Goal: Information Seeking & Learning: Learn about a topic

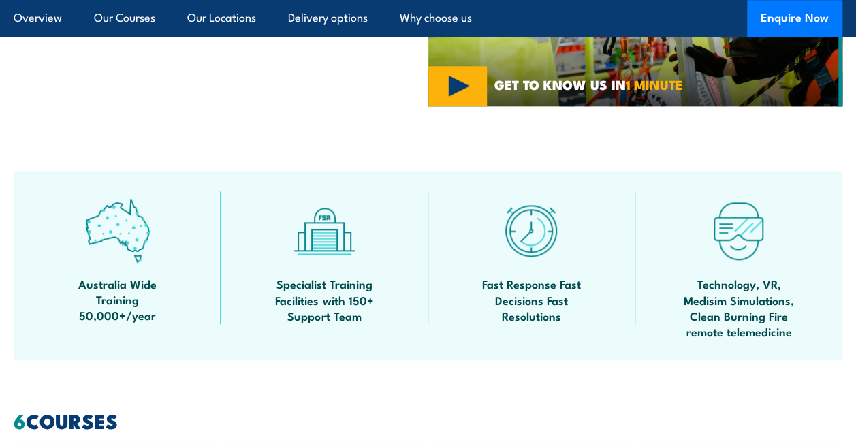
scroll to position [953, 0]
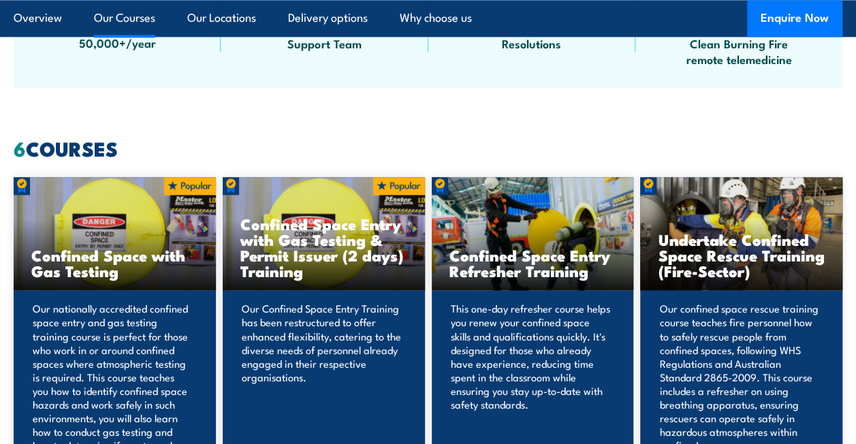
click at [775, 362] on p "Our confined space rescue training course teaches fire personnel how to safely …" at bounding box center [739, 383] width 160 height 163
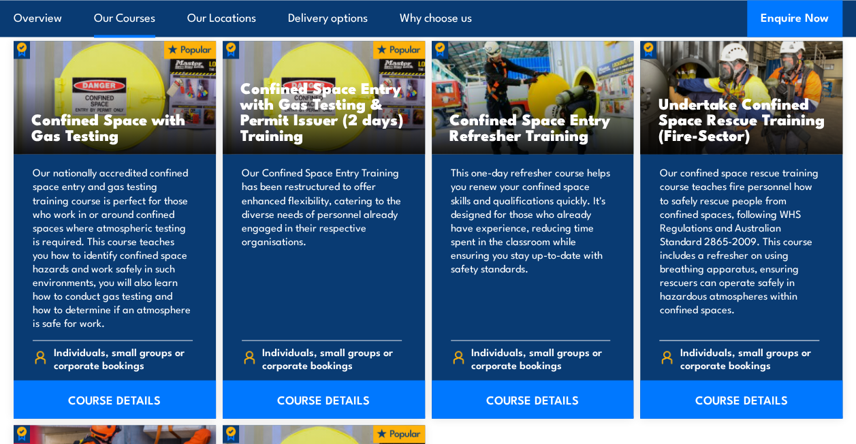
scroll to position [1294, 0]
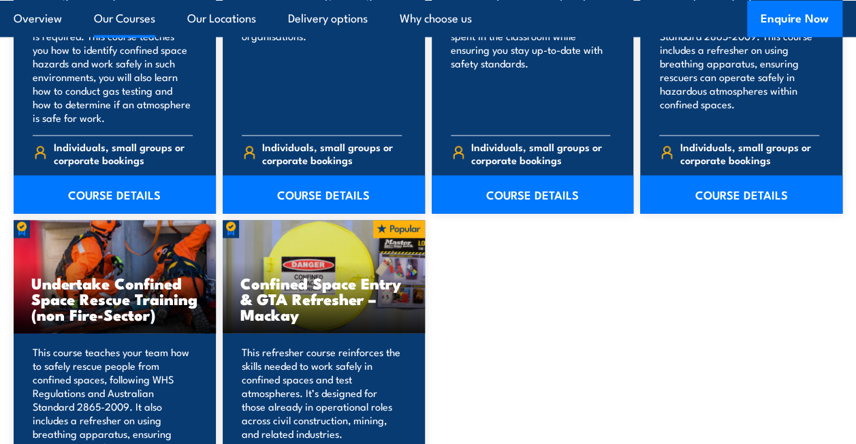
click at [67, 298] on h3 "Undertake Confined Space Rescue Training (non Fire-Sector)" at bounding box center [114, 298] width 167 height 47
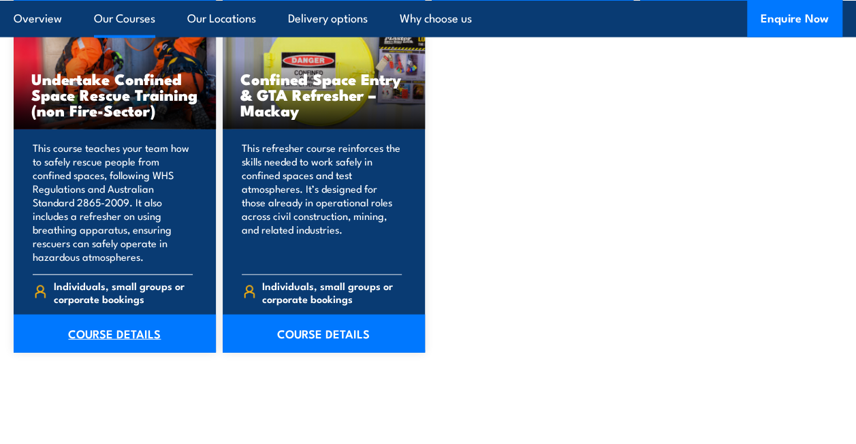
click at [93, 341] on link "COURSE DETAILS" at bounding box center [115, 334] width 202 height 38
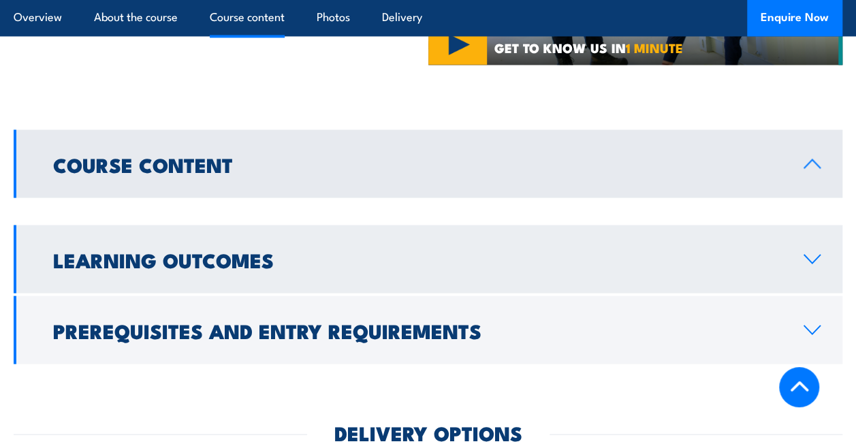
scroll to position [1226, 0]
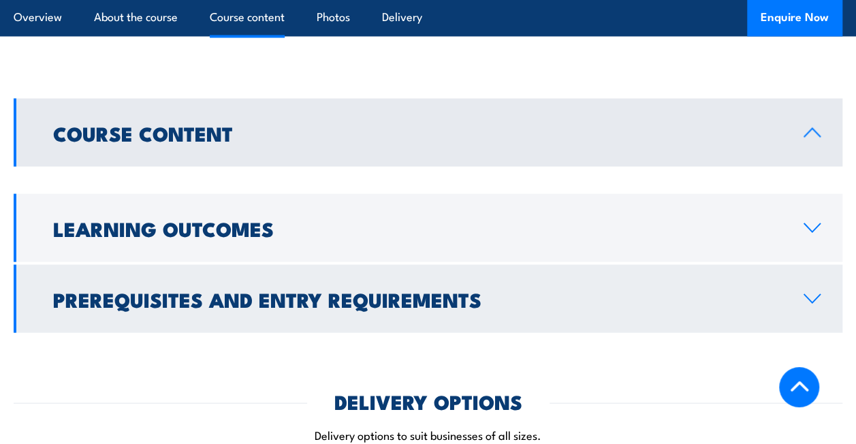
click at [187, 267] on link "Prerequisites and Entry Requirements" at bounding box center [428, 298] width 829 height 68
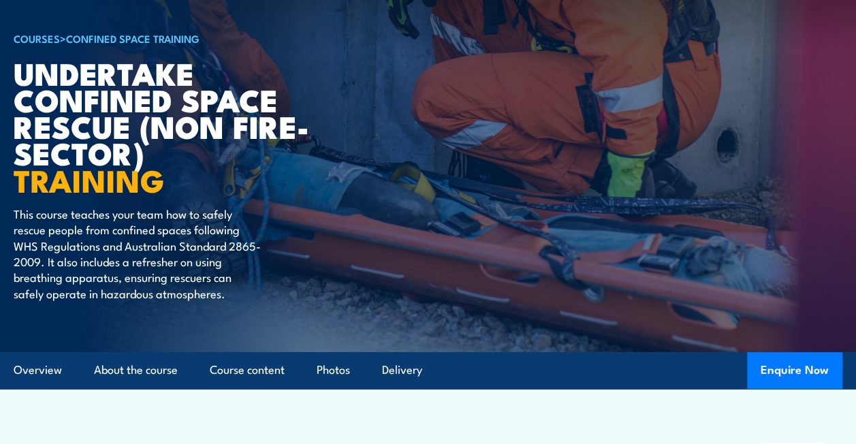
scroll to position [204, 0]
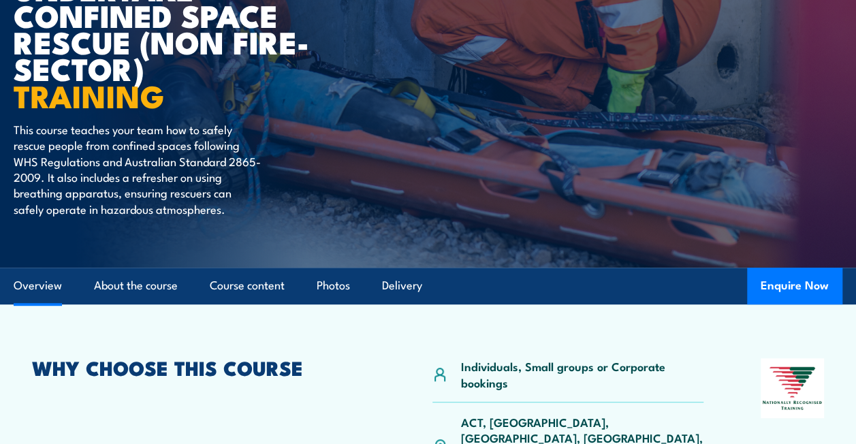
click at [40, 289] on link "Overview" at bounding box center [38, 286] width 48 height 36
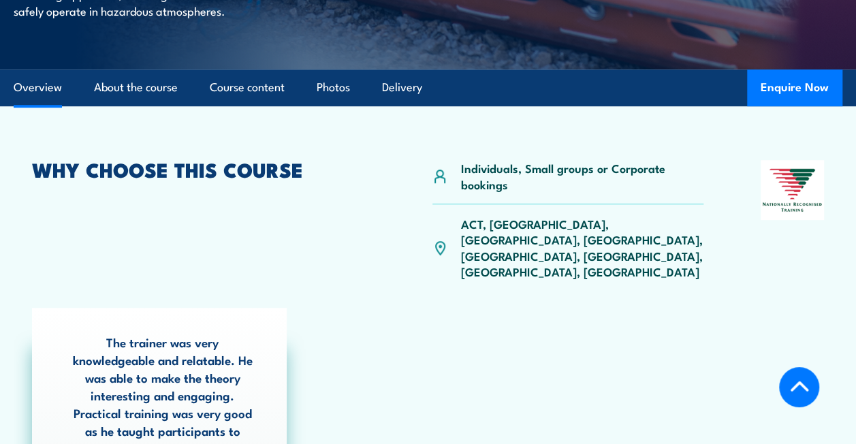
scroll to position [424, 0]
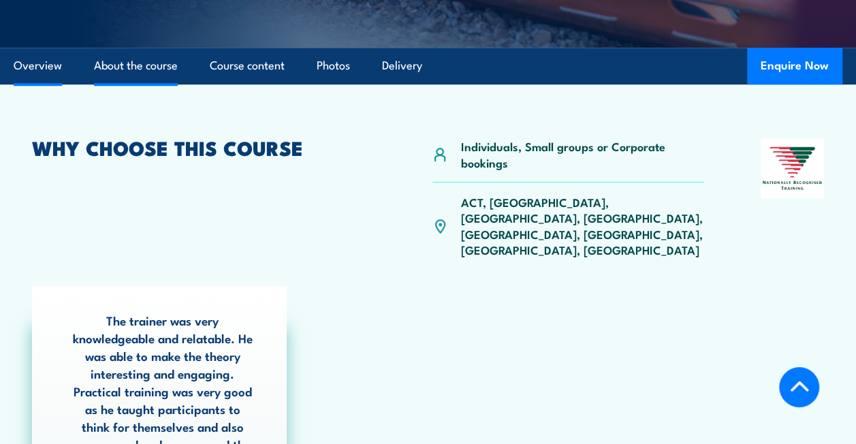
click at [114, 68] on link "About the course" at bounding box center [136, 66] width 84 height 36
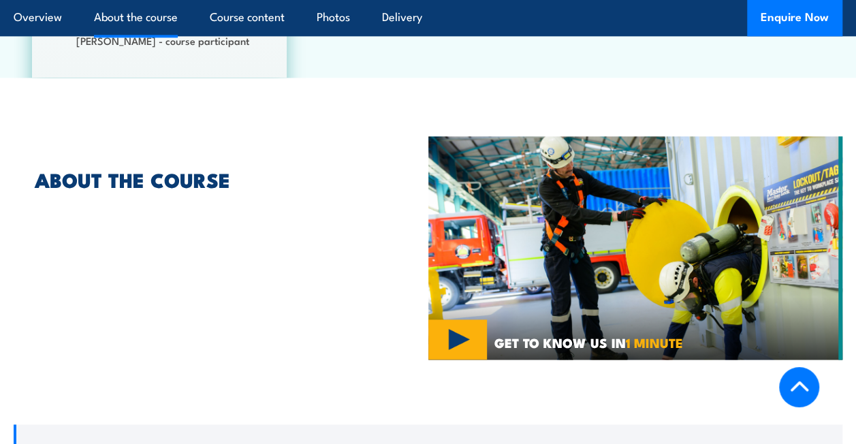
scroll to position [903, 0]
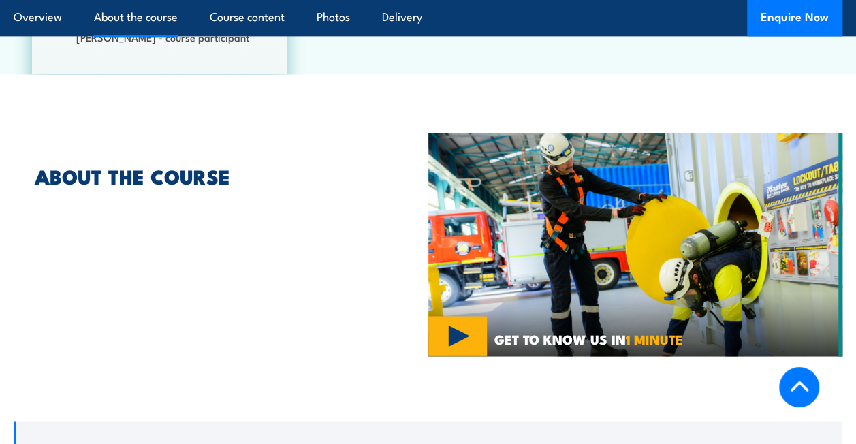
click at [120, 167] on h2 "ABOUT THE COURSE" at bounding box center [221, 176] width 373 height 18
click at [135, 274] on div "ABOUT THE COURSE" at bounding box center [221, 244] width 415 height 223
click at [264, 18] on link "Course content" at bounding box center [247, 18] width 75 height 36
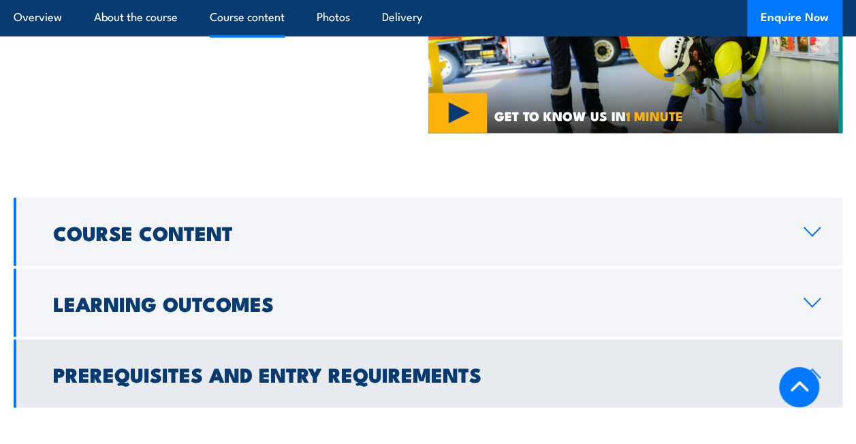
scroll to position [1192, 0]
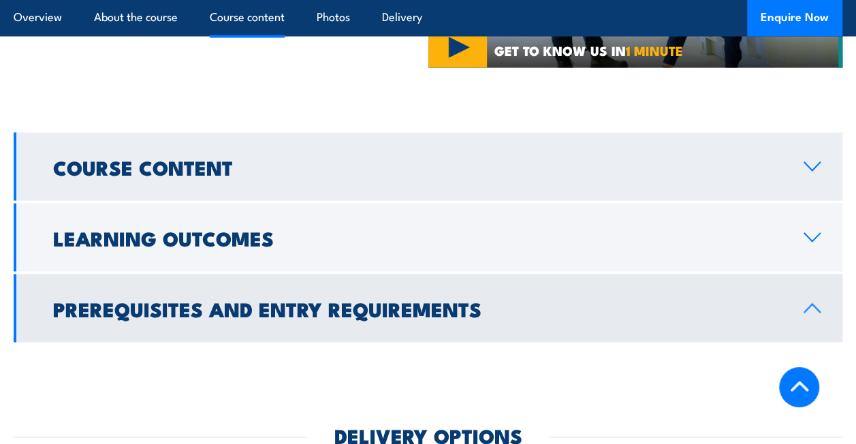
click at [812, 162] on icon at bounding box center [812, 166] width 16 height 8
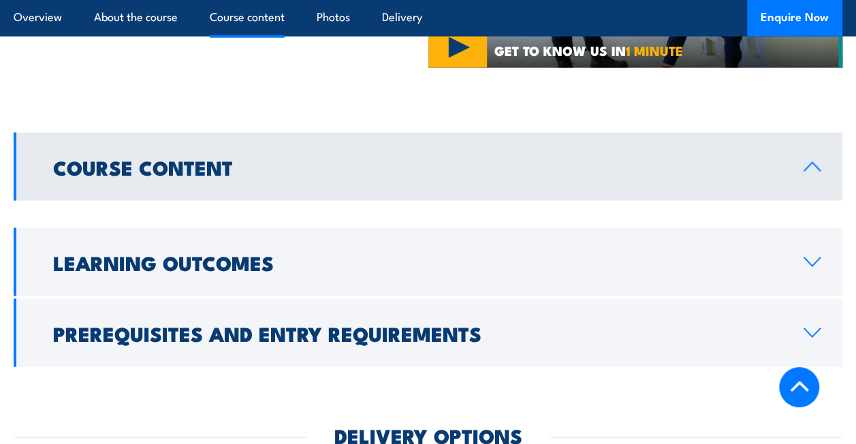
click at [172, 157] on h2 "Course Content" at bounding box center [417, 166] width 729 height 18
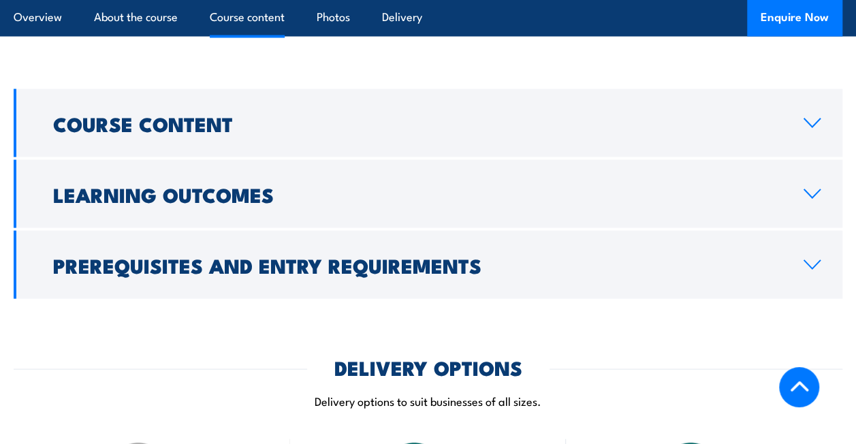
scroll to position [1276, 0]
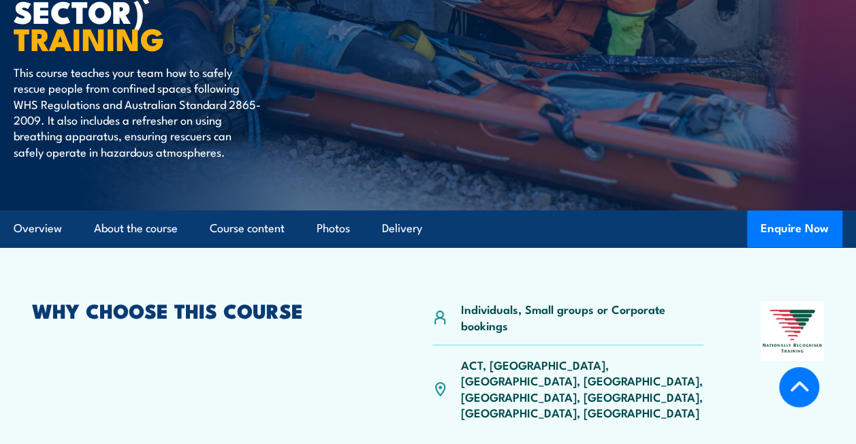
scroll to position [246, 0]
